Goal: Task Accomplishment & Management: Manage account settings

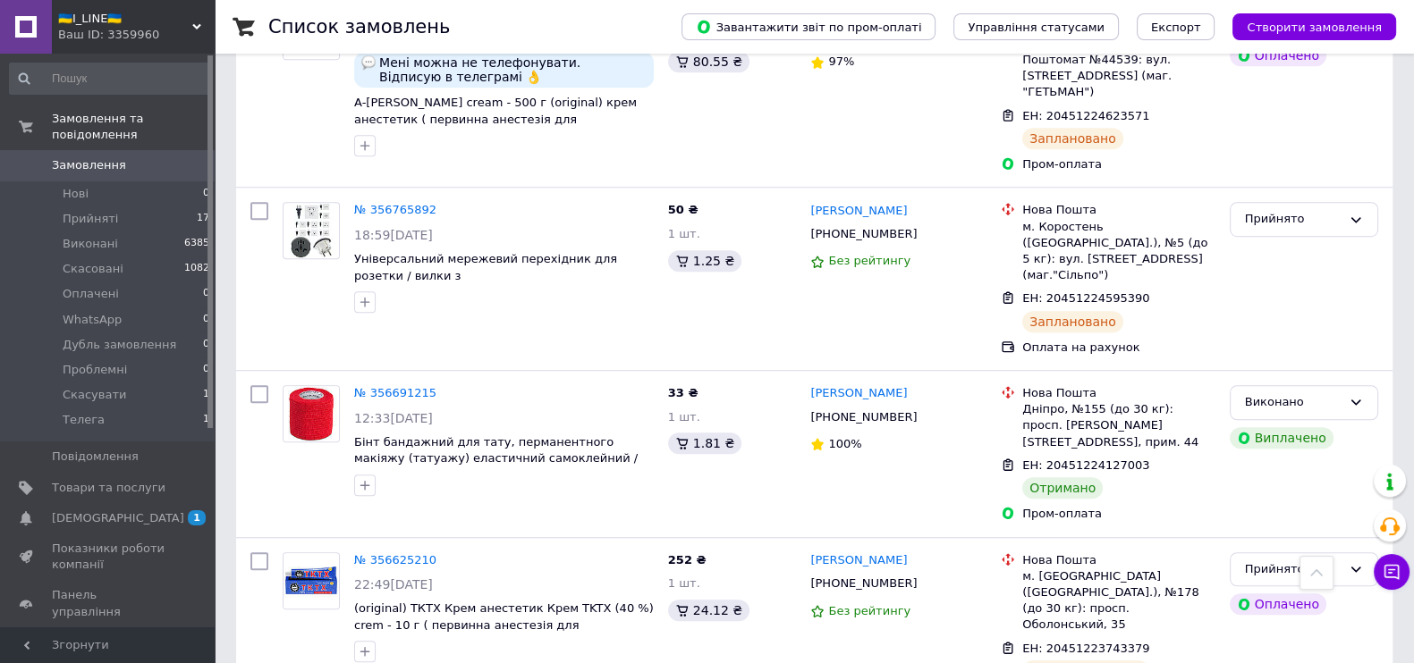
scroll to position [1564, 0]
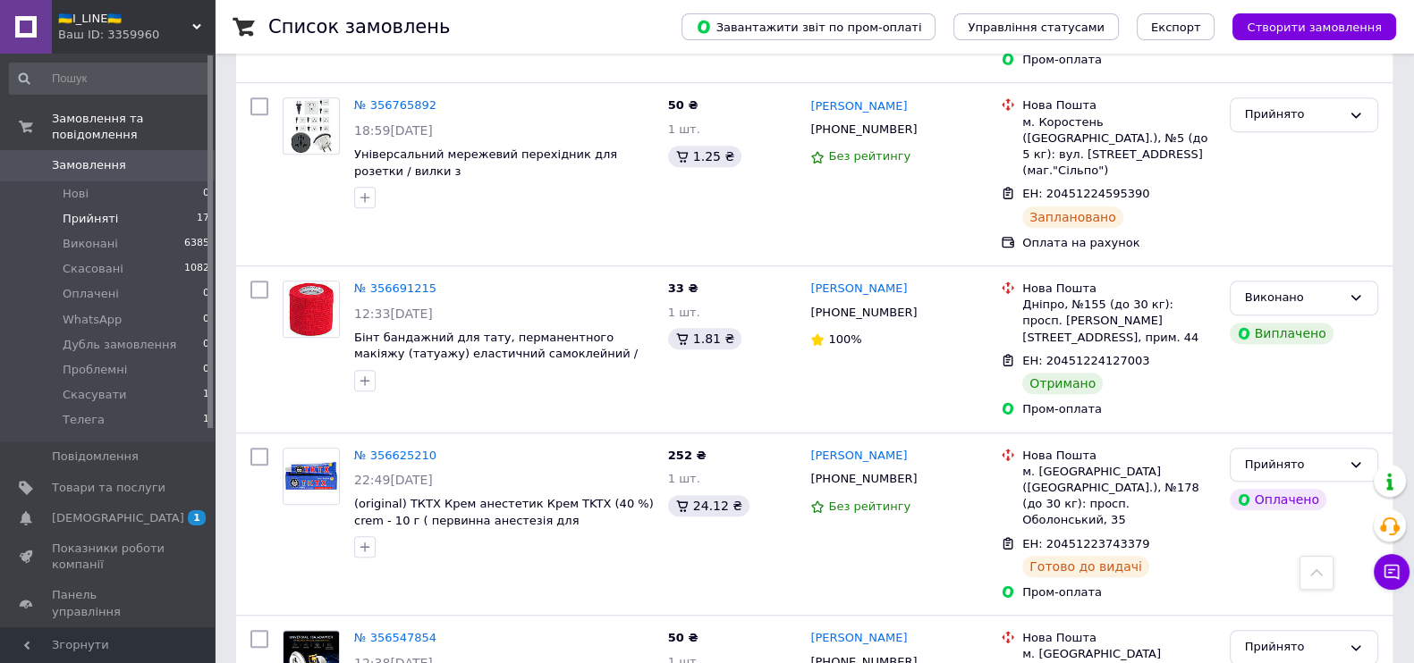
drag, startPoint x: 404, startPoint y: 163, endPoint x: 121, endPoint y: 205, distance: 286.6
click at [121, 207] on li "Прийняті 17" at bounding box center [110, 219] width 220 height 25
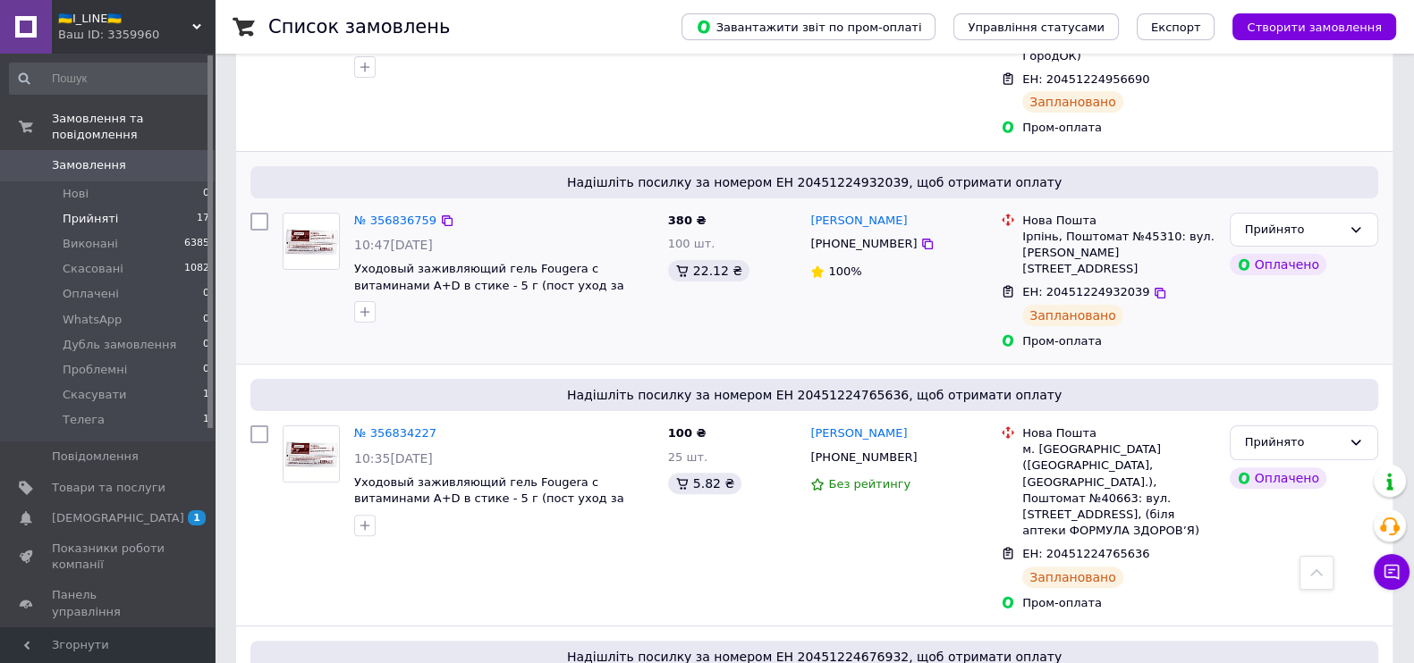
scroll to position [146, 0]
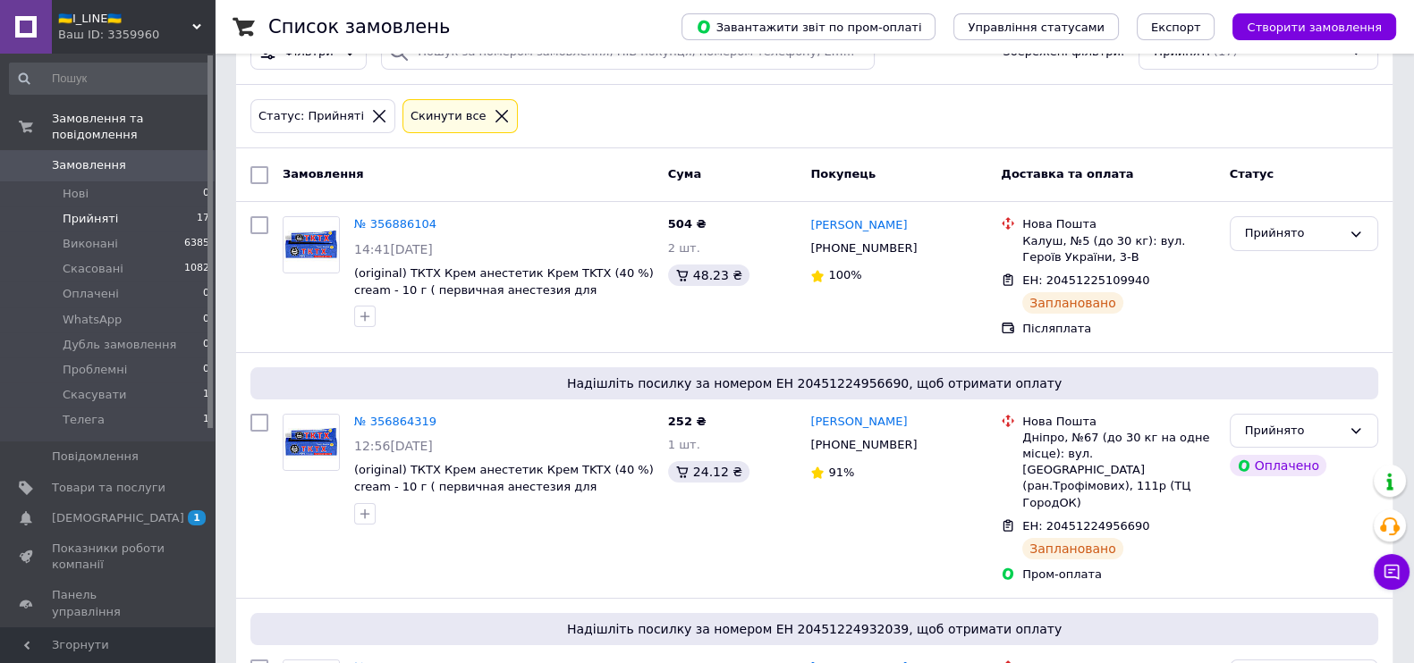
click at [371, 115] on icon at bounding box center [379, 116] width 16 height 16
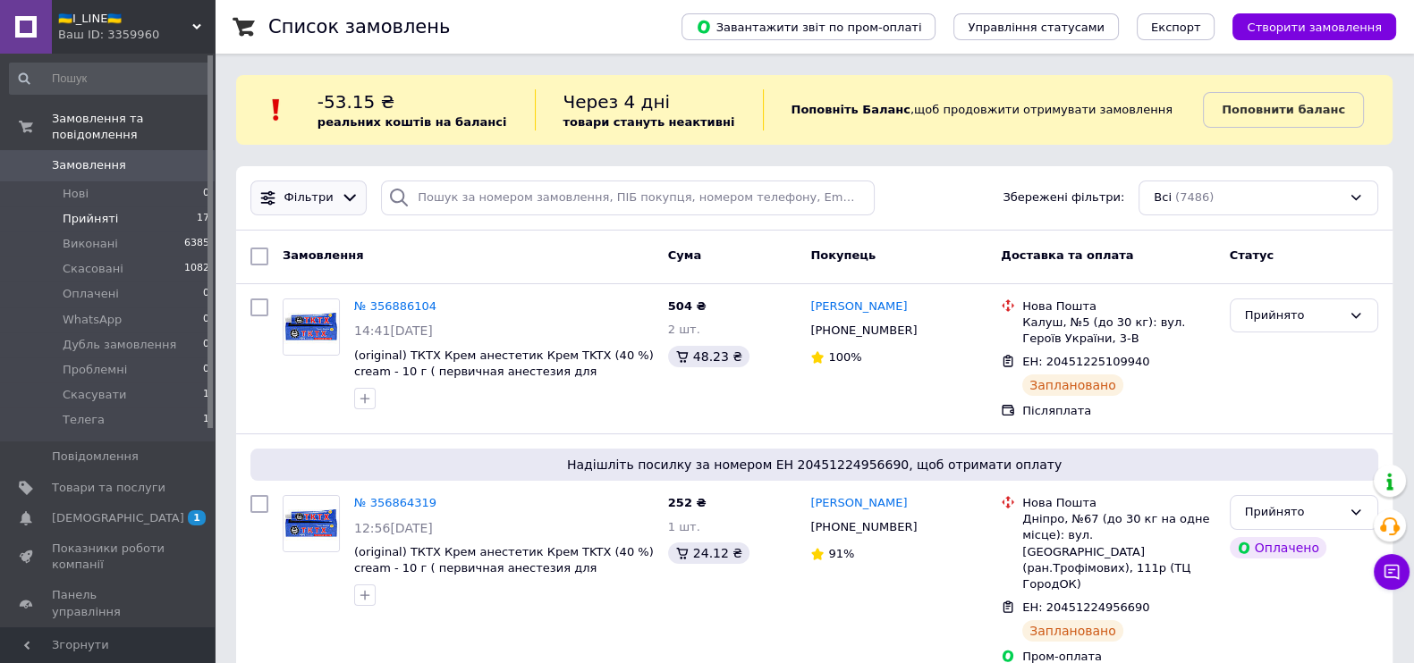
click at [289, 193] on span "Фільтри" at bounding box center [308, 198] width 49 height 17
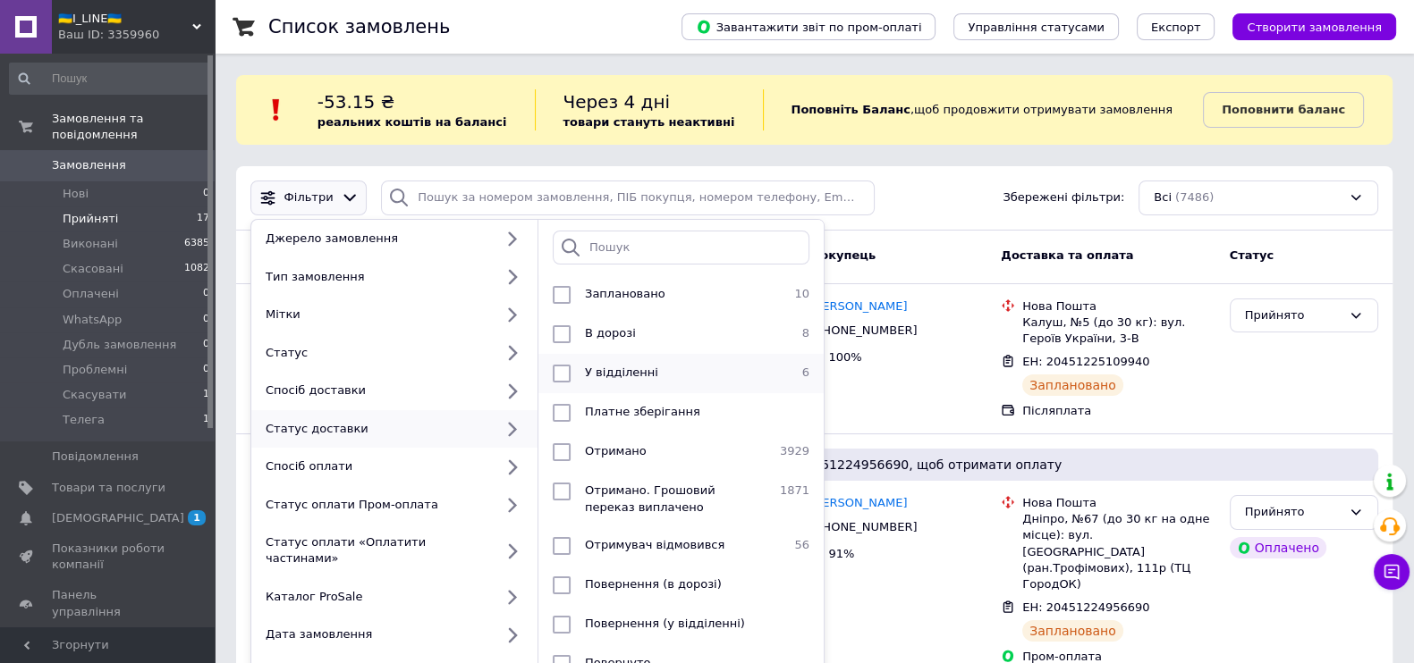
click at [572, 384] on li "У відділенні 6" at bounding box center [680, 373] width 285 height 39
checkbox input "true"
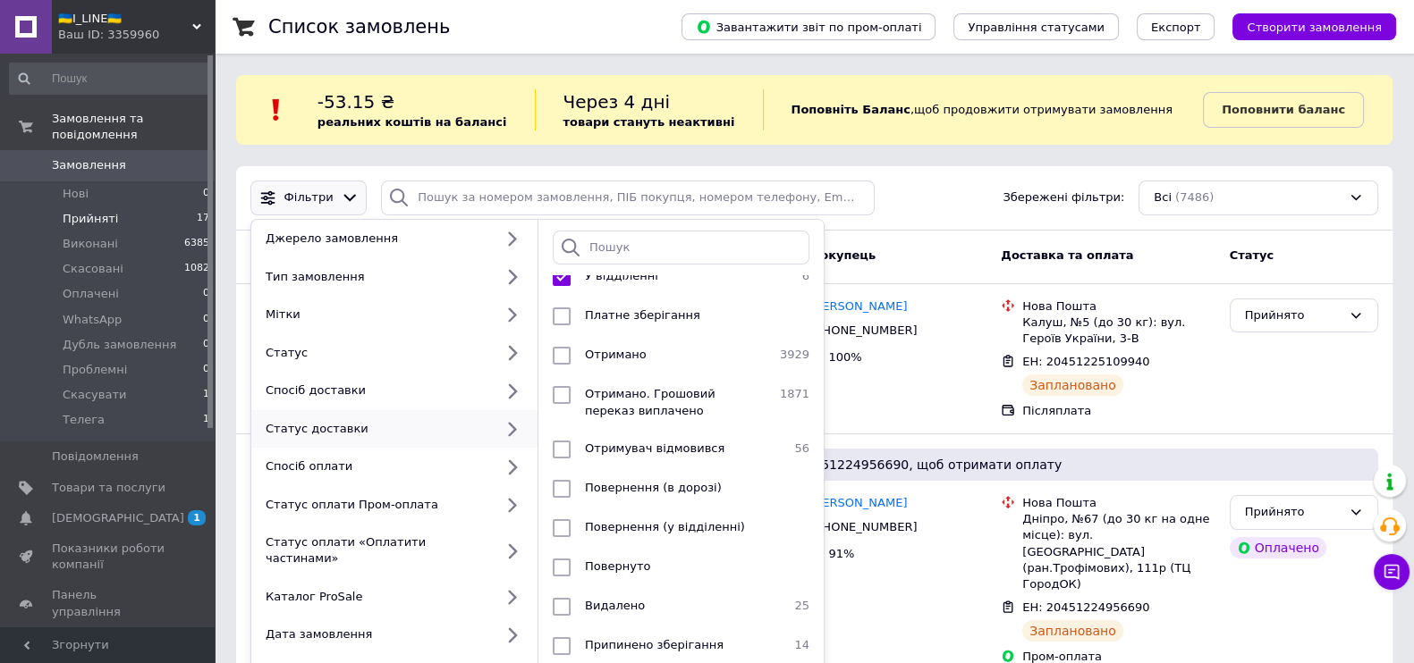
scroll to position [223, 0]
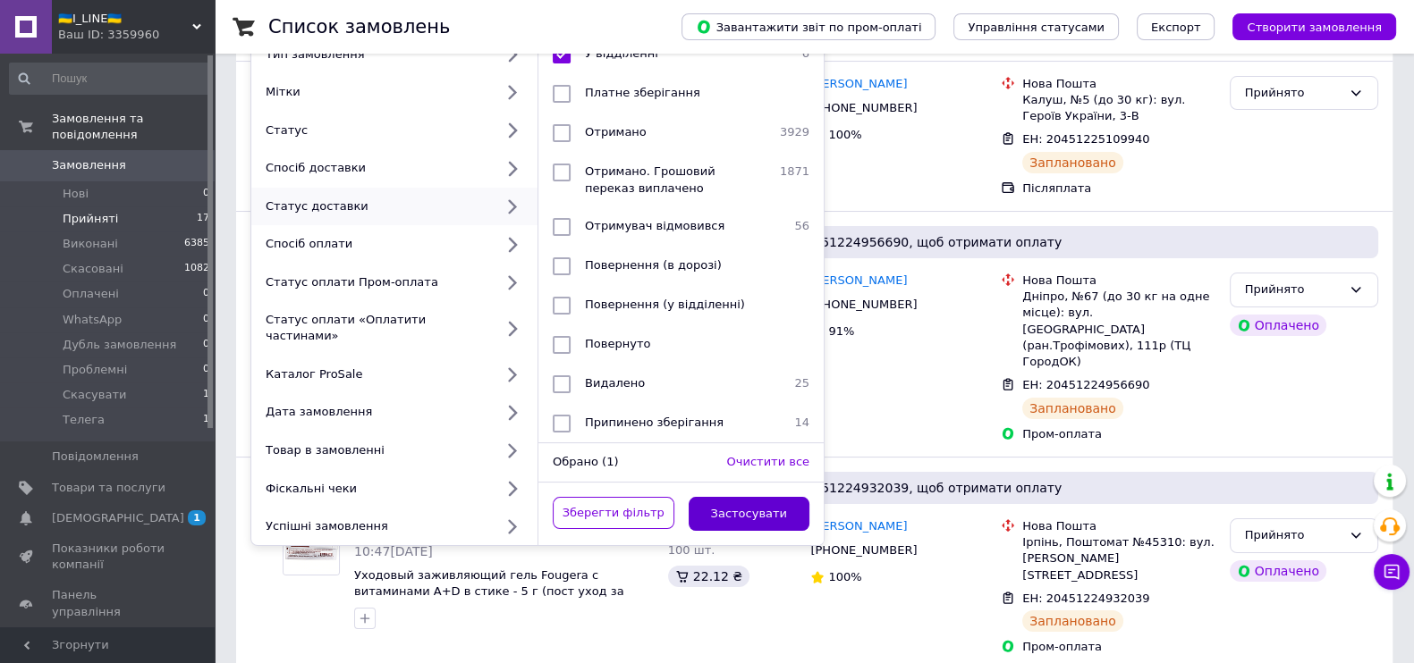
click at [767, 497] on button "Застосувати" at bounding box center [750, 514] width 122 height 35
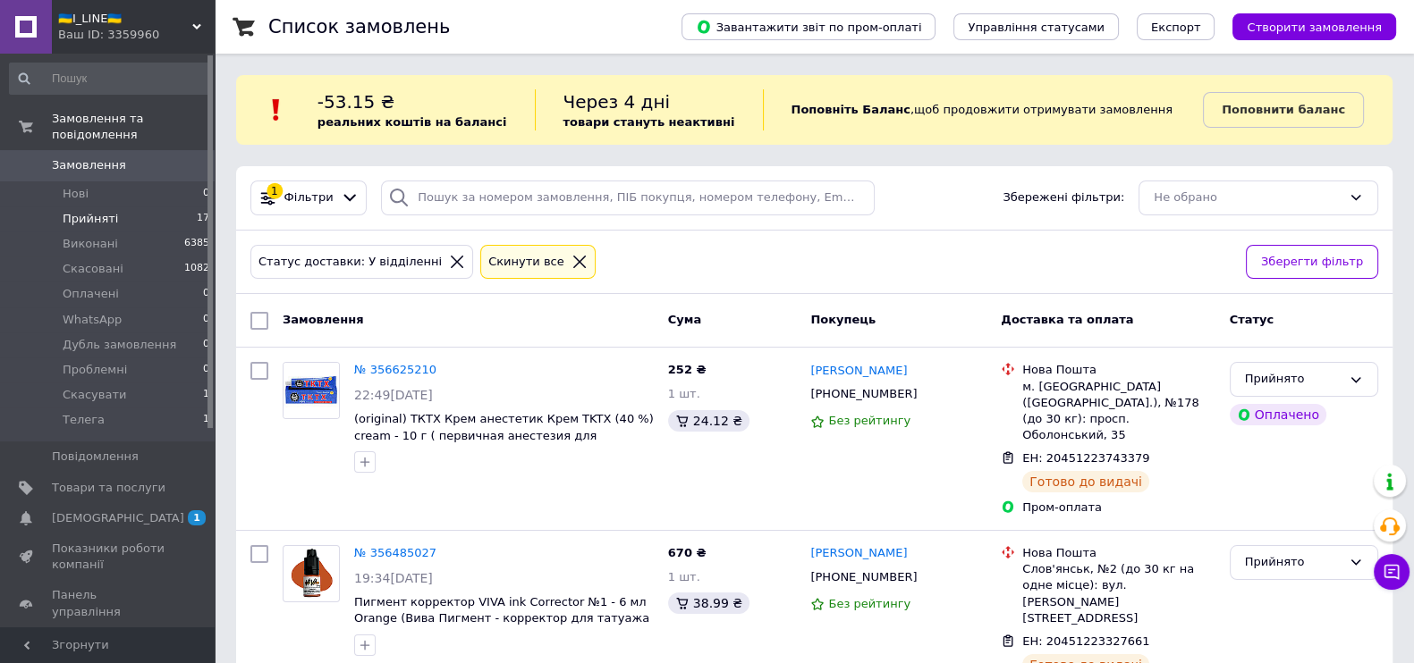
click at [90, 211] on span "Прийняті" at bounding box center [90, 219] width 55 height 16
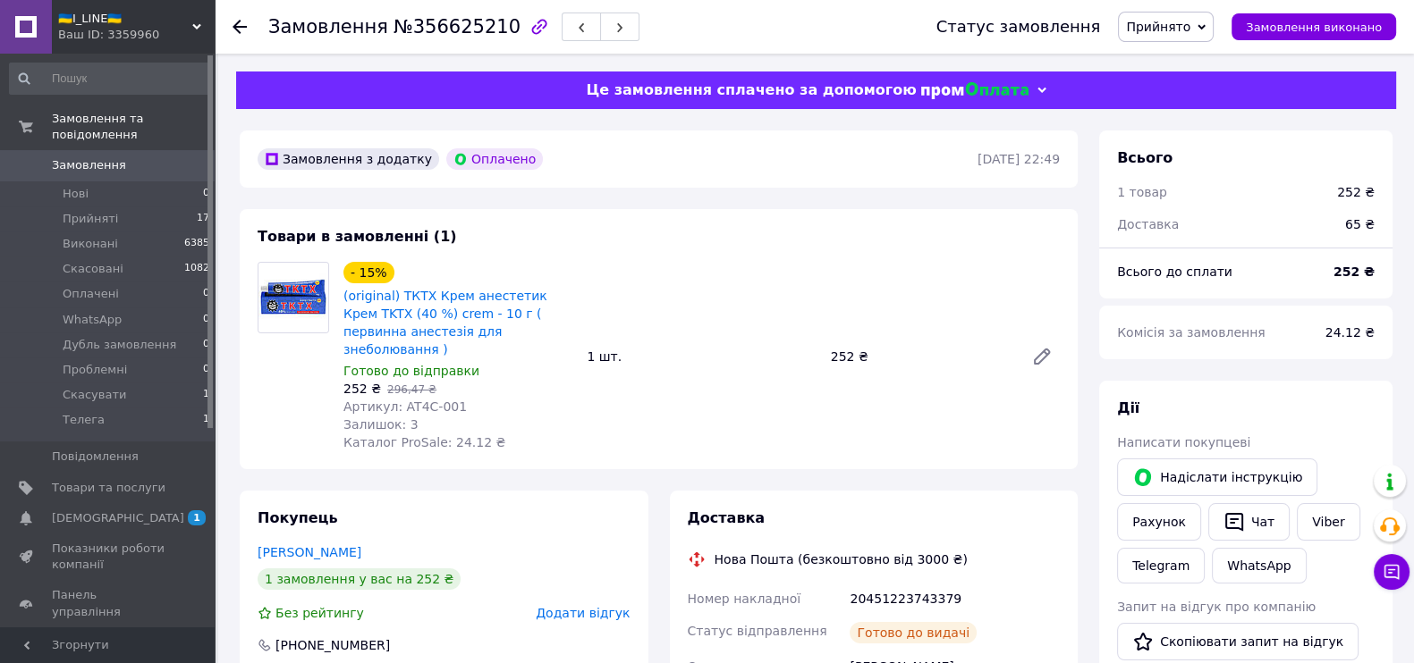
scroll to position [223, 0]
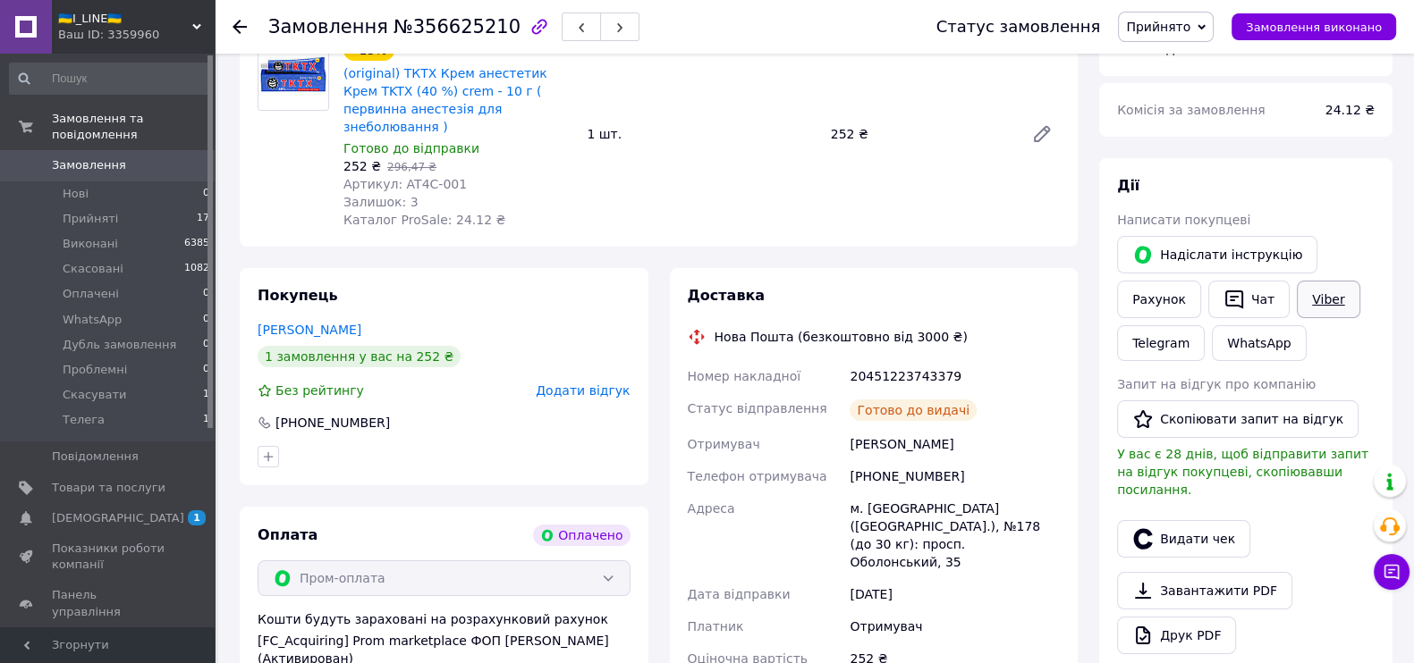
click at [1297, 314] on link "Viber" at bounding box center [1328, 300] width 63 height 38
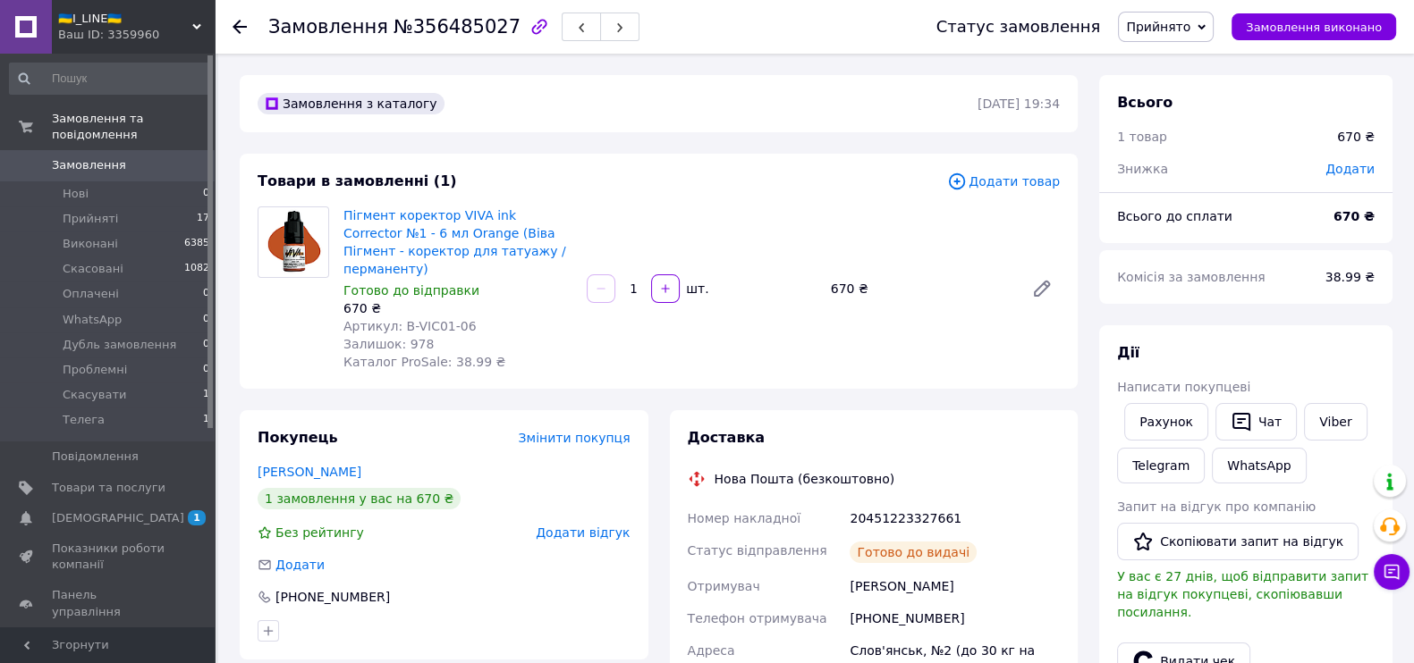
scroll to position [111, 0]
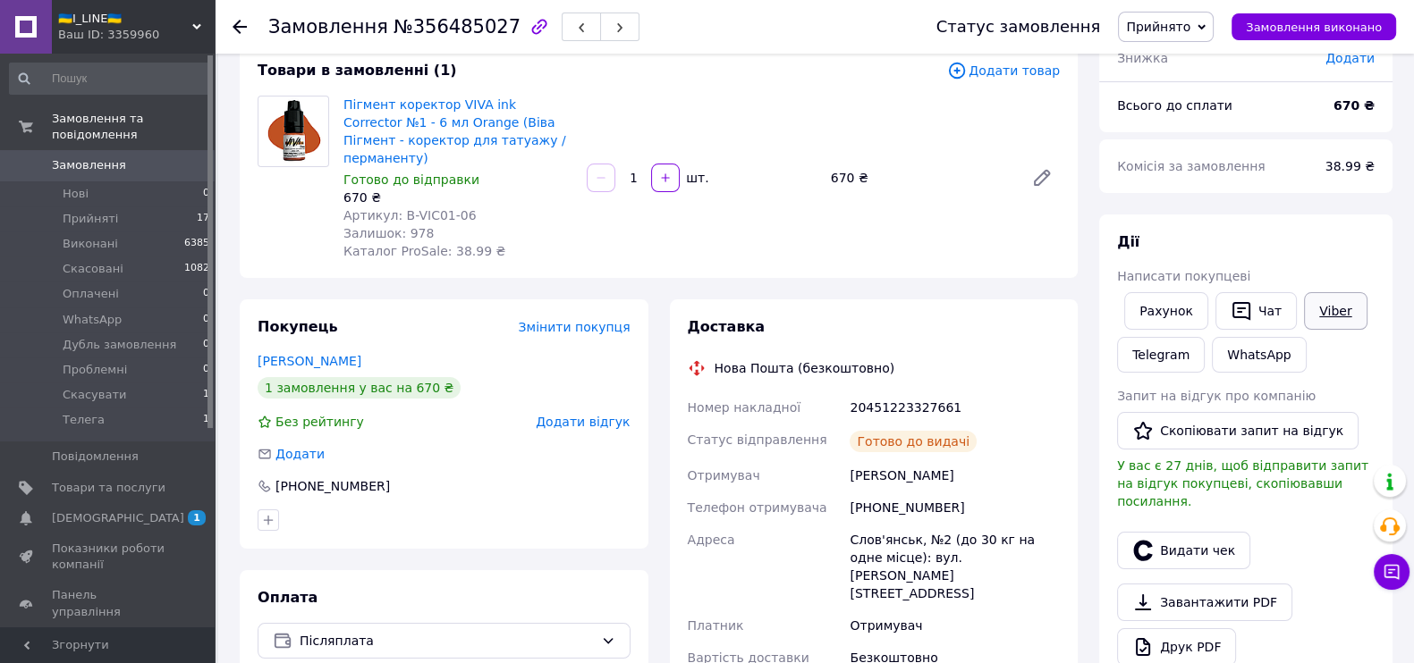
click at [1310, 317] on link "Viber" at bounding box center [1335, 311] width 63 height 38
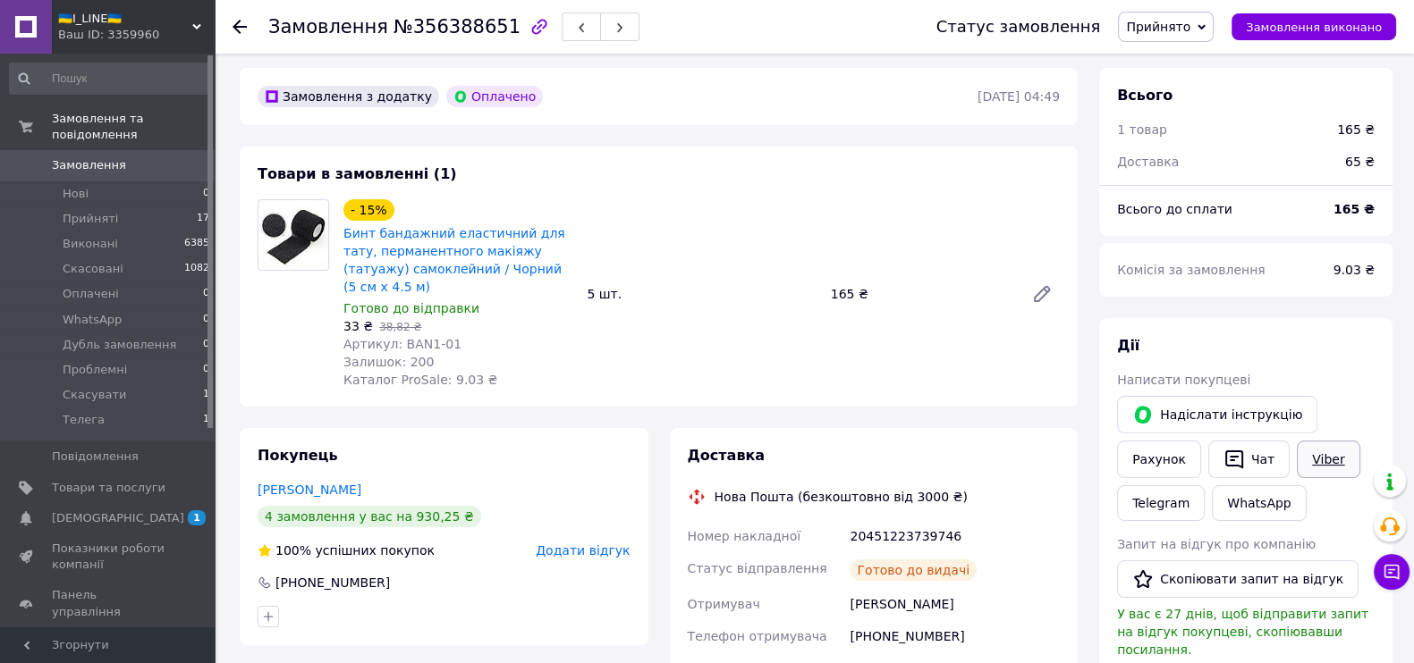
scroll to position [111, 0]
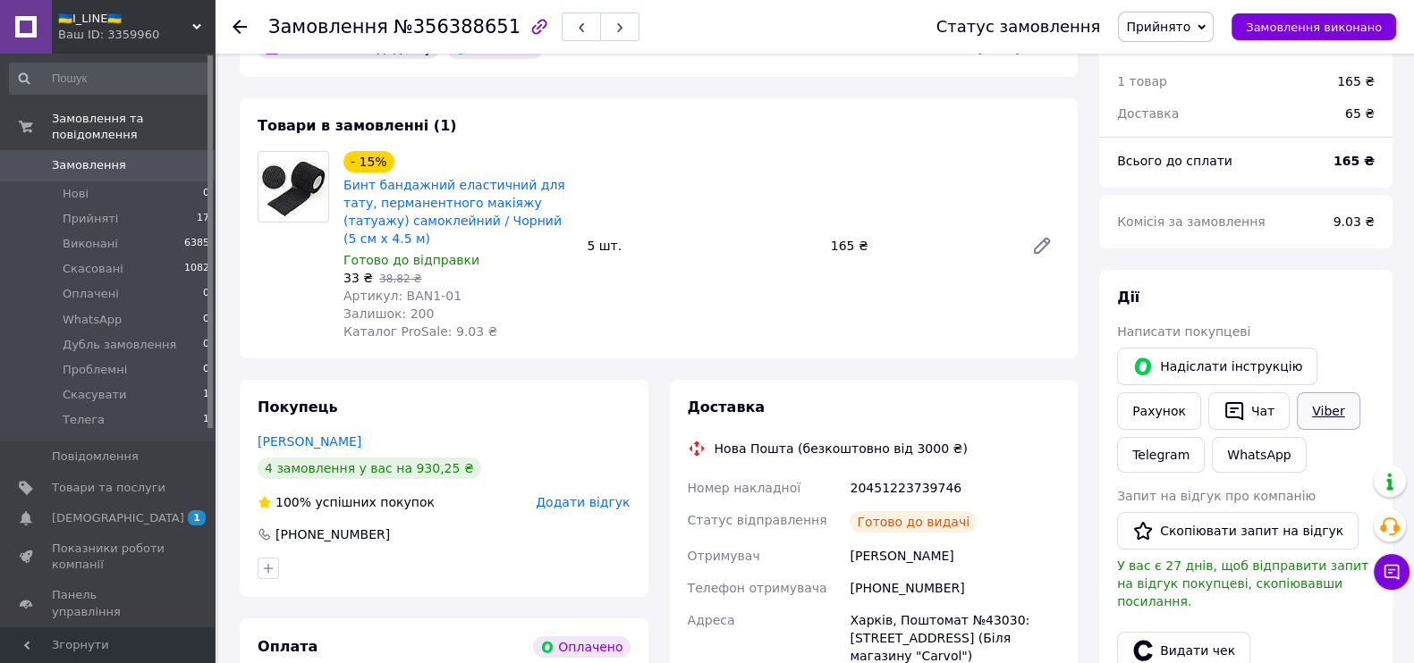
click at [1323, 398] on link "Viber" at bounding box center [1328, 412] width 63 height 38
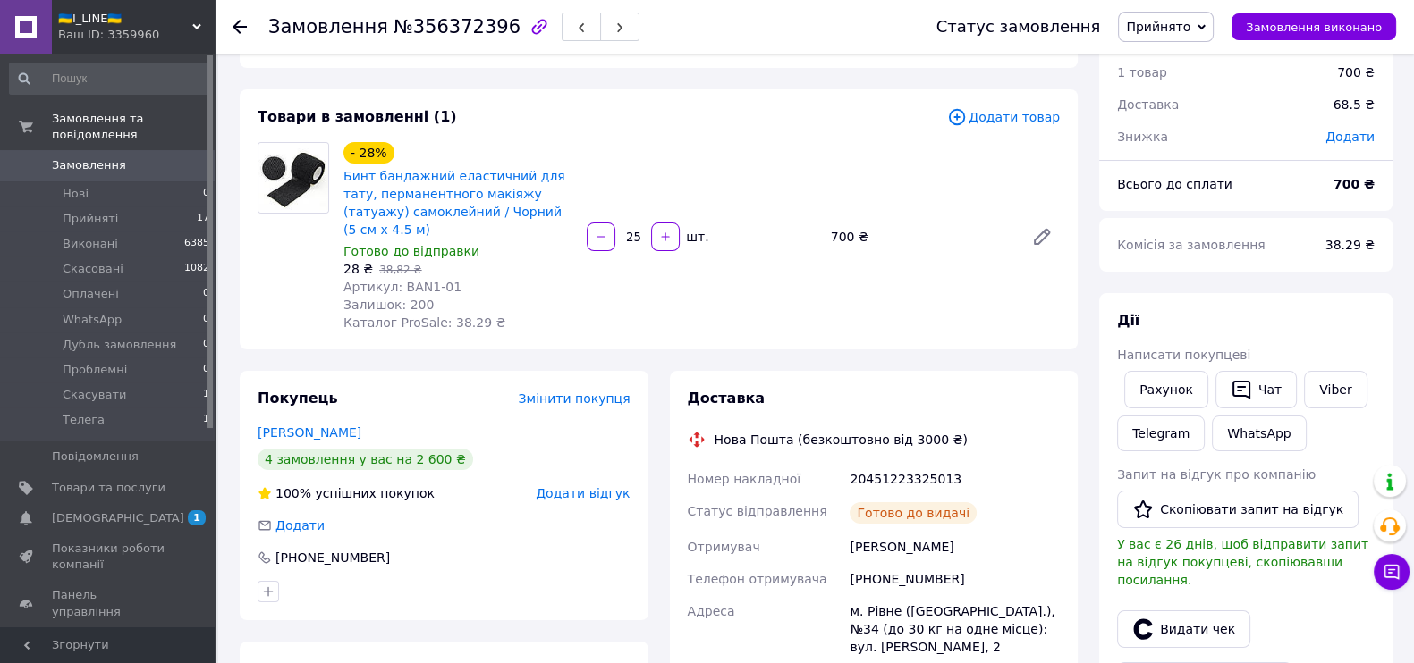
scroll to position [223, 0]
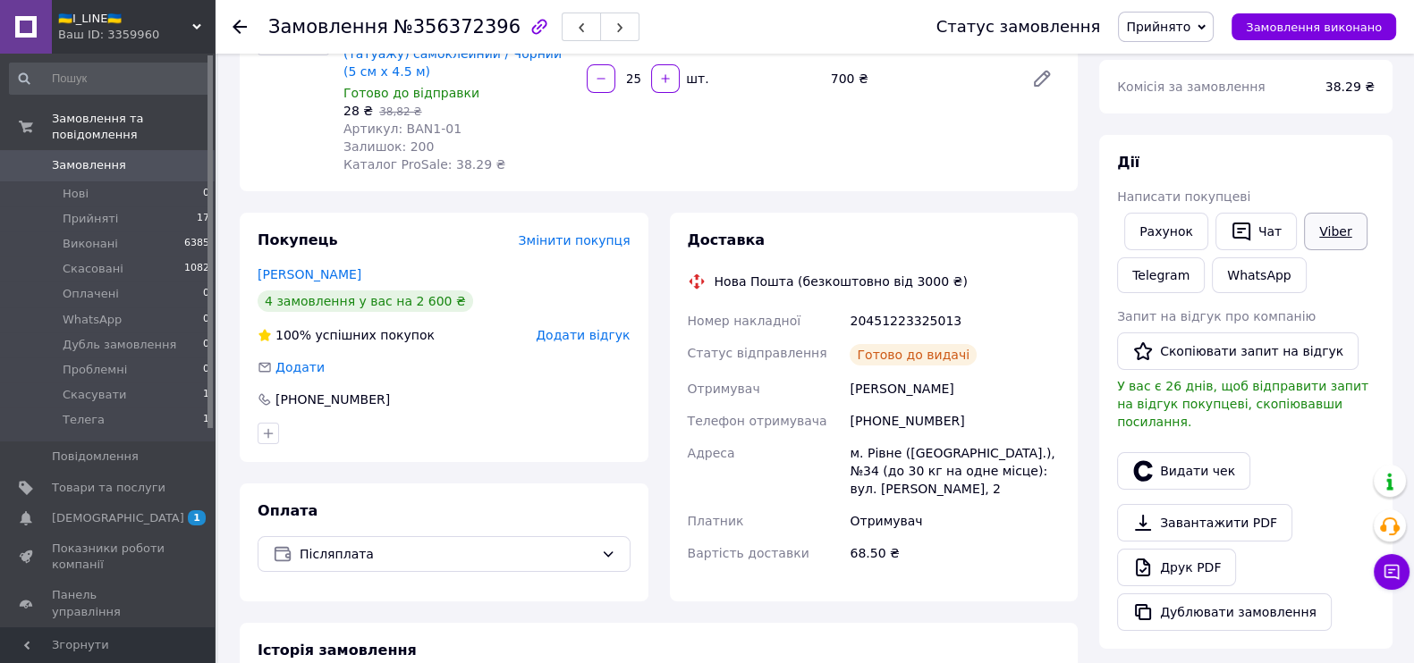
click at [1339, 247] on link "Viber" at bounding box center [1335, 232] width 63 height 38
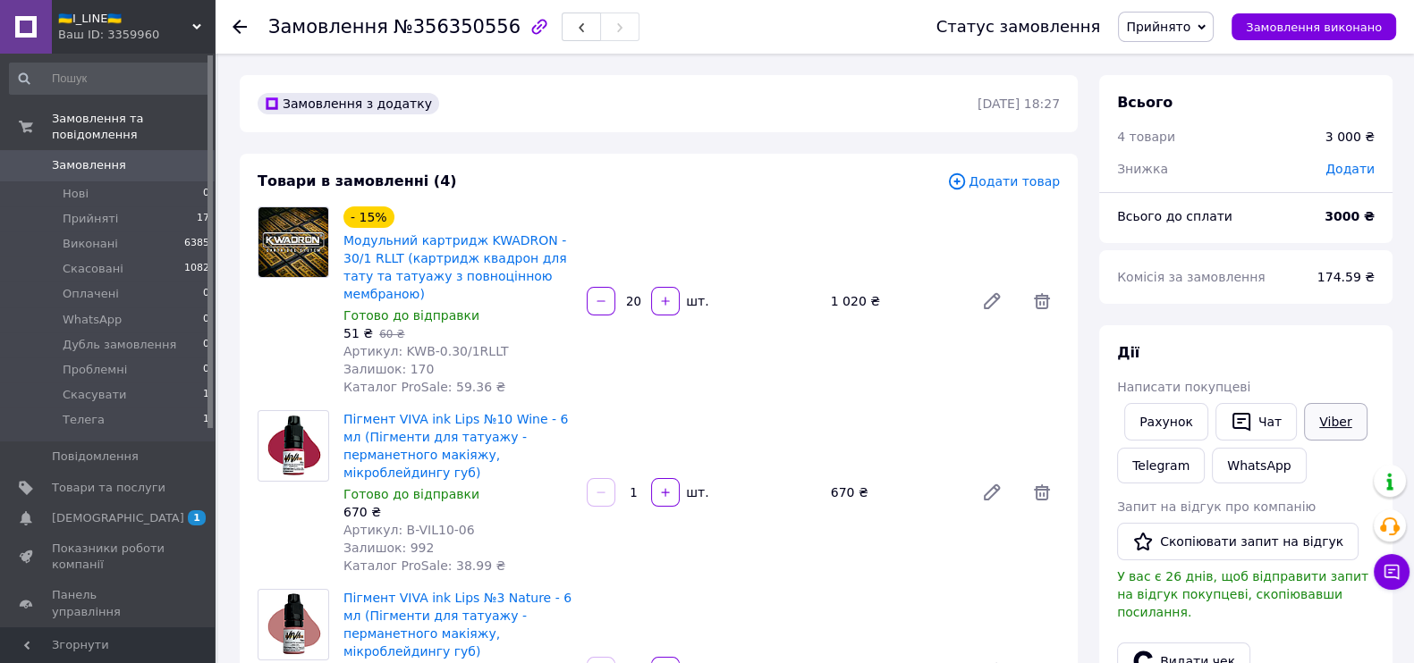
click at [1349, 418] on link "Viber" at bounding box center [1335, 422] width 63 height 38
